Goal: Task Accomplishment & Management: Manage account settings

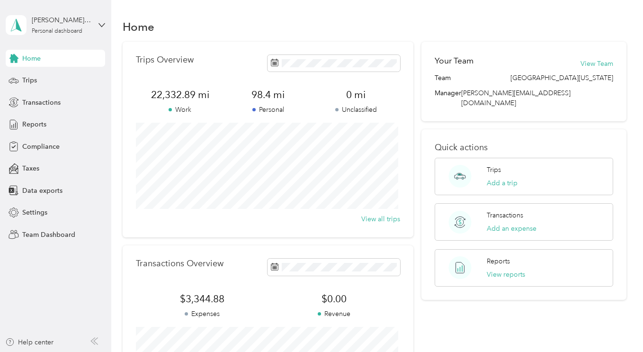
click at [44, 29] on div "Personal dashboard" at bounding box center [57, 31] width 51 height 6
click at [45, 75] on div "Team dashboard" at bounding box center [39, 78] width 51 height 10
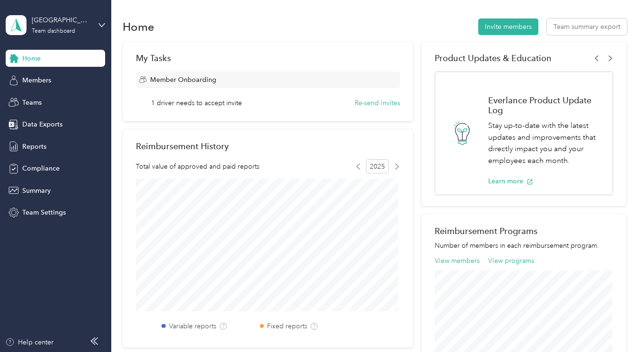
click at [37, 80] on span "Members" at bounding box center [36, 80] width 29 height 10
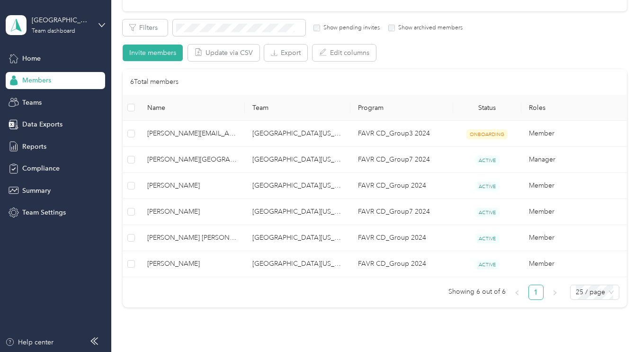
scroll to position [219, 0]
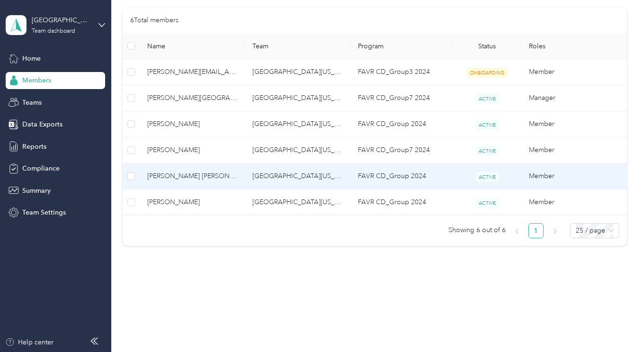
click at [174, 175] on span "[PERSON_NAME] [PERSON_NAME]" at bounding box center [192, 176] width 90 height 10
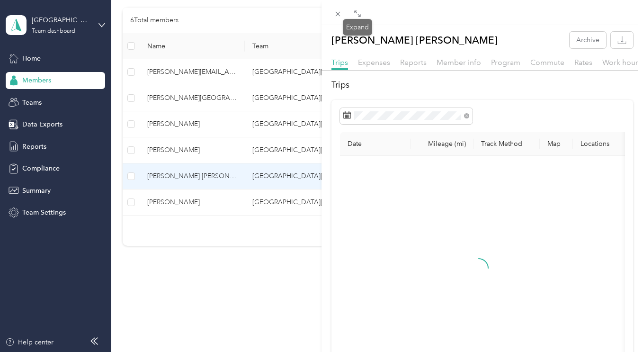
click at [358, 17] on icon at bounding box center [359, 15] width 3 height 3
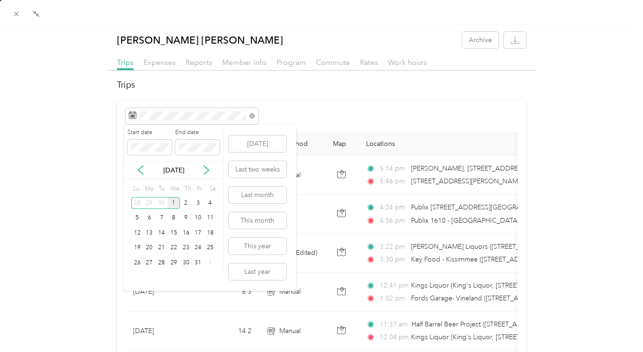
click at [162, 205] on div "30" at bounding box center [161, 203] width 12 height 12
click at [162, 205] on div "2" at bounding box center [161, 203] width 12 height 12
click at [162, 263] on div "30" at bounding box center [161, 263] width 12 height 12
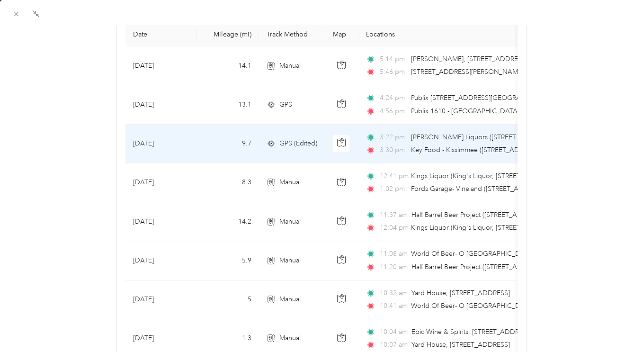
scroll to position [62, 0]
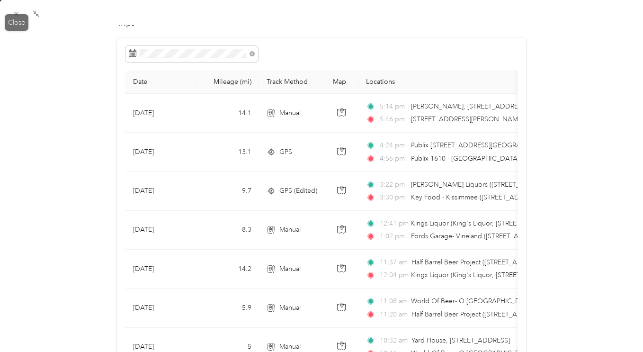
click at [19, 12] on icon at bounding box center [16, 14] width 8 height 8
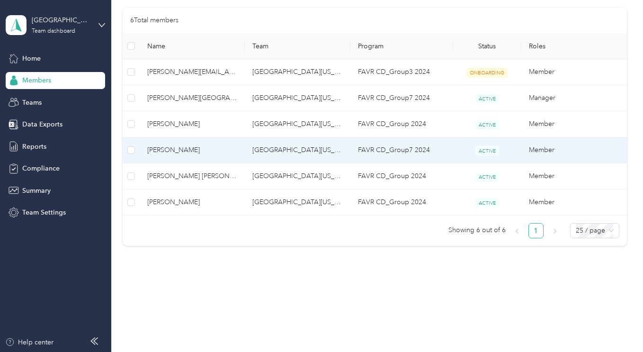
click at [176, 153] on span "[PERSON_NAME]" at bounding box center [192, 150] width 90 height 10
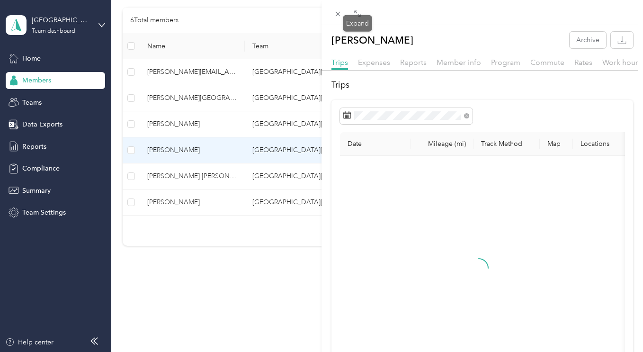
click at [357, 15] on icon at bounding box center [358, 14] width 8 height 8
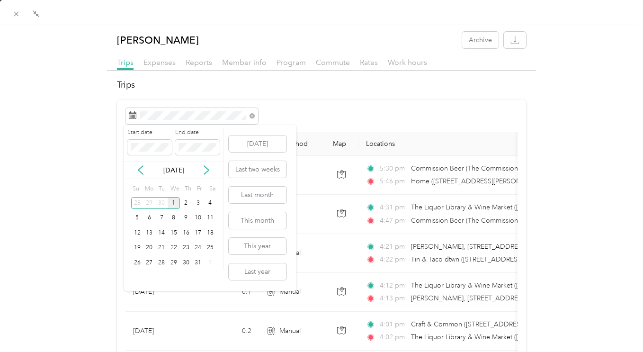
click at [161, 205] on div "30" at bounding box center [161, 203] width 12 height 12
click at [162, 262] on div "30" at bounding box center [161, 263] width 12 height 12
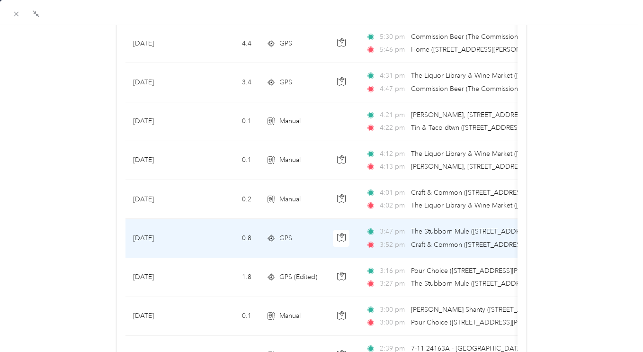
scroll to position [84, 0]
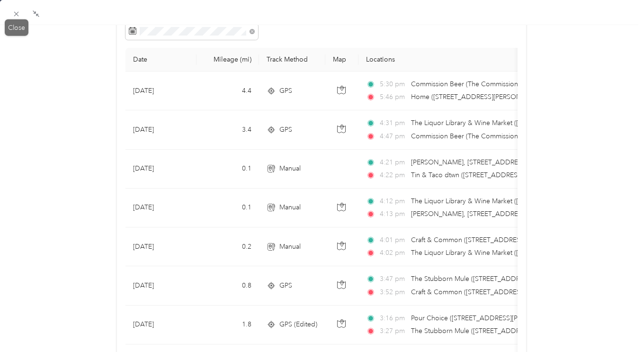
click at [17, 13] on icon at bounding box center [16, 14] width 5 height 5
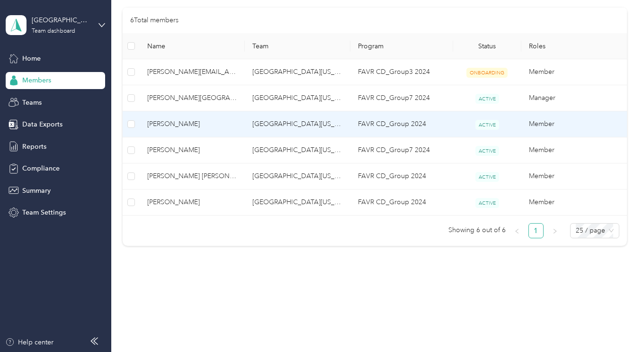
click at [169, 122] on span "[PERSON_NAME]" at bounding box center [192, 124] width 90 height 10
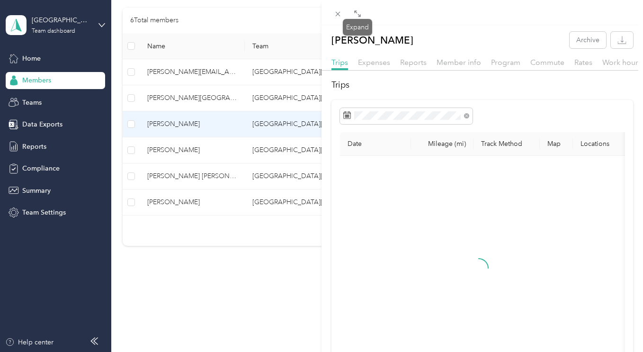
click at [358, 15] on icon at bounding box center [358, 14] width 8 height 8
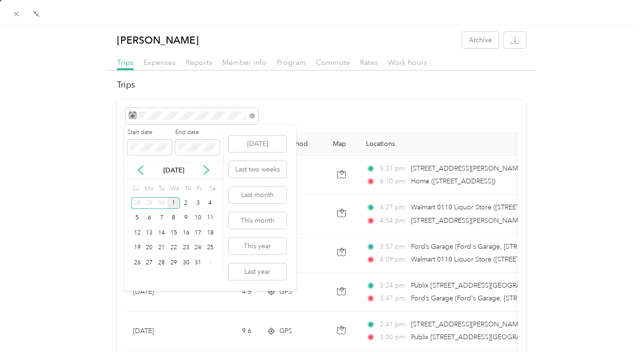
click at [161, 205] on div "30" at bounding box center [161, 203] width 12 height 12
click at [160, 263] on div "30" at bounding box center [161, 263] width 12 height 12
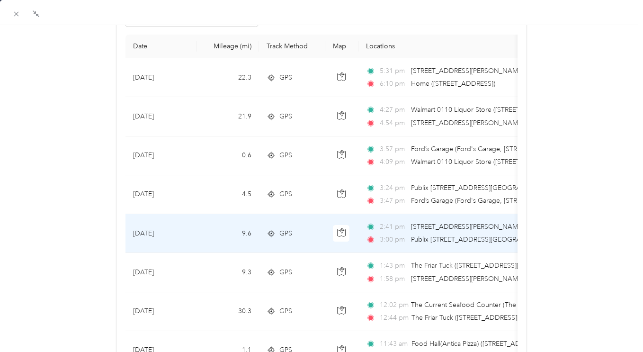
scroll to position [62, 0]
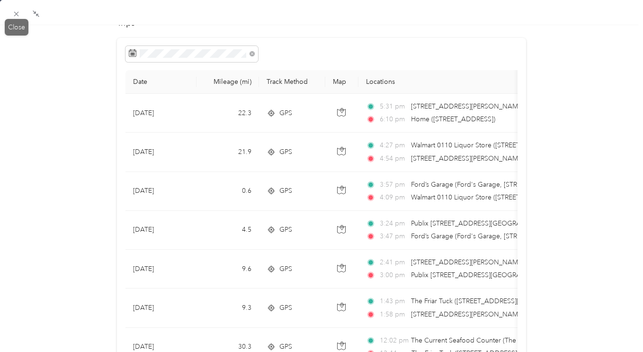
click at [13, 10] on icon at bounding box center [16, 14] width 8 height 8
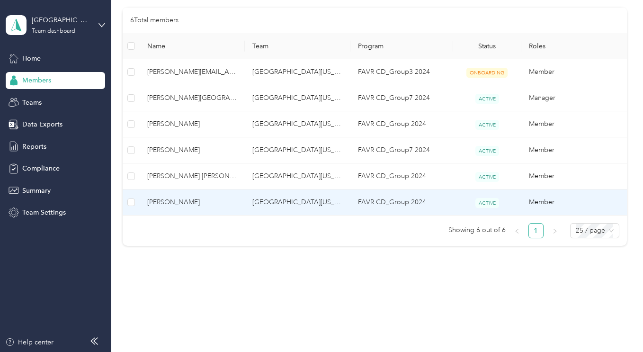
click at [168, 199] on span "[PERSON_NAME]" at bounding box center [192, 202] width 90 height 10
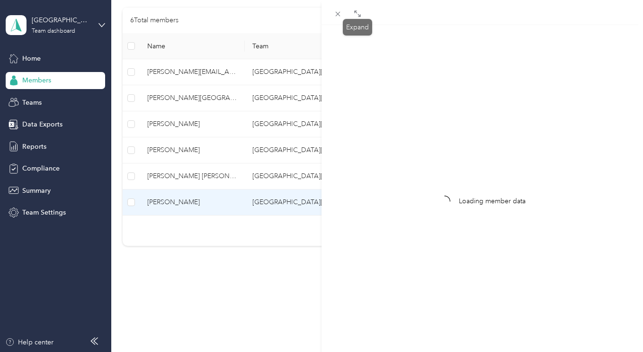
click at [355, 13] on icon at bounding box center [355, 11] width 3 height 3
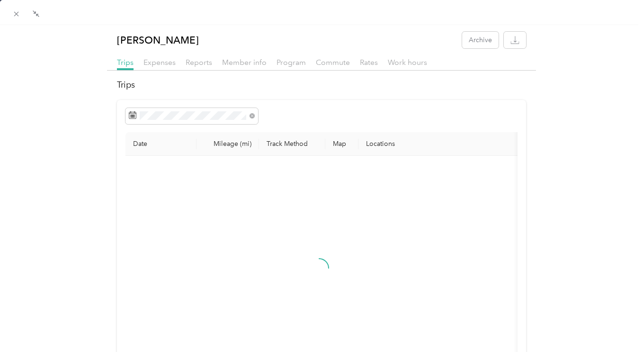
click at [151, 110] on span at bounding box center [191, 116] width 133 height 16
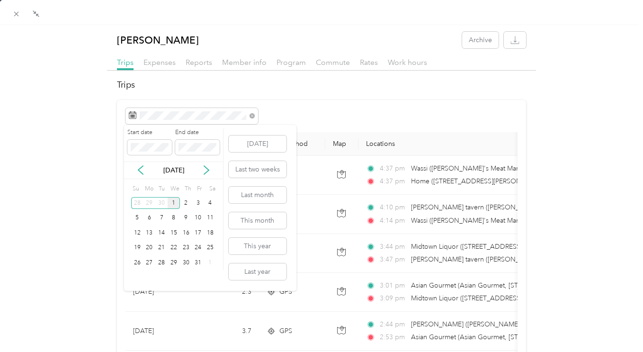
click at [163, 203] on div "30" at bounding box center [161, 203] width 12 height 12
click at [162, 261] on div "30" at bounding box center [161, 263] width 12 height 12
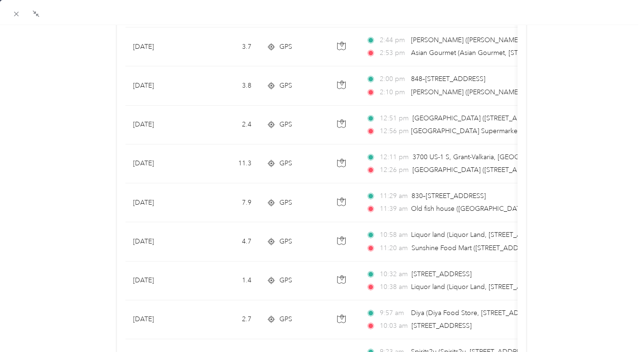
scroll to position [472, 0]
